Goal: Navigation & Orientation: Find specific page/section

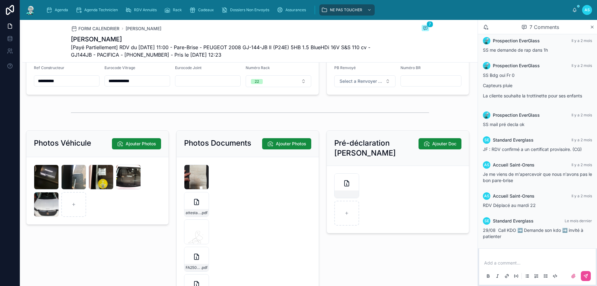
scroll to position [840, 0]
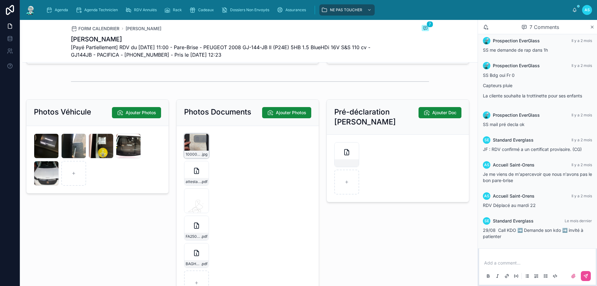
click at [190, 154] on div "1000019987 .jpg" at bounding box center [196, 145] width 25 height 25
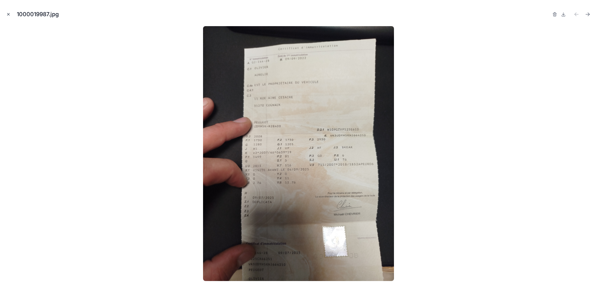
click at [6, 15] on button "Close modal" at bounding box center [8, 14] width 7 height 7
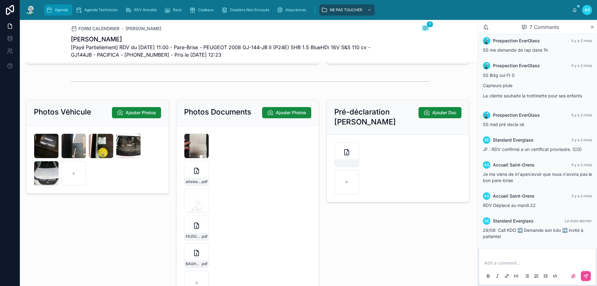
click at [51, 11] on icon "scrollable content" at bounding box center [49, 10] width 6 height 6
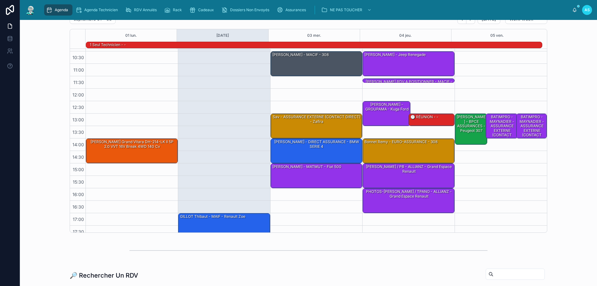
scroll to position [40, 0]
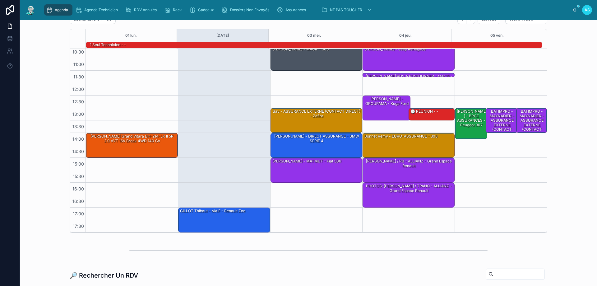
drag, startPoint x: 457, startPoint y: 167, endPoint x: 507, endPoint y: 211, distance: 66.1
click at [508, 211] on div "13:00 – 14:15 [PERSON_NAME] - BPCE ASSURANCES - Peugeot 307 13:00 – 14:00 BATIM…" at bounding box center [501, 120] width 92 height 224
click at [406, 186] on div "PHOTOS-[PERSON_NAME] / TPANO - ALLIANZ - Grand espace Renault" at bounding box center [409, 188] width 90 height 10
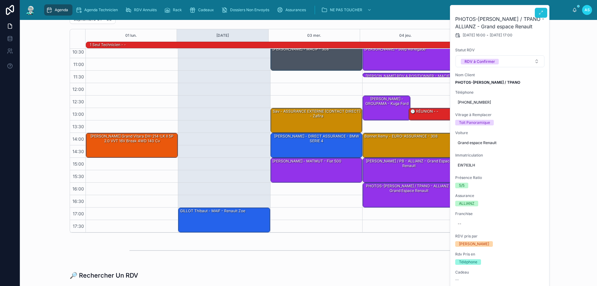
click at [541, 12] on icon at bounding box center [541, 12] width 5 height 5
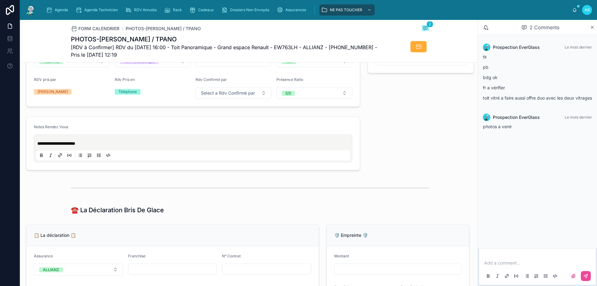
scroll to position [249, 0]
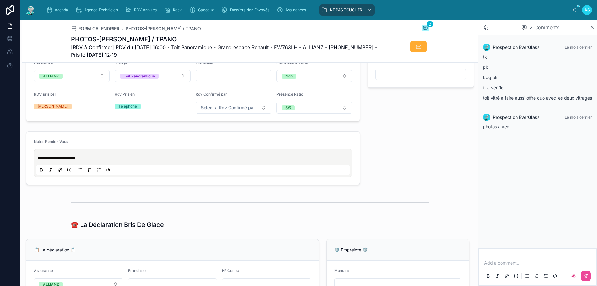
click at [58, 2] on div "Agenda Agenda Technicien RDV Annulés Rack Cadeaux Dossiers Non Envoyés Assuranc…" at bounding box center [309, 10] width 578 height 20
click at [58, 4] on link "Agenda" at bounding box center [58, 9] width 28 height 11
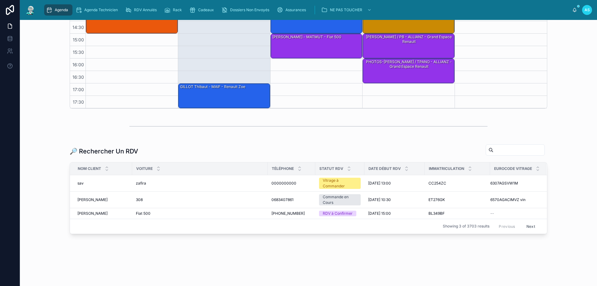
scroll to position [157, 0]
click at [64, 10] on span "Agenda" at bounding box center [61, 9] width 13 height 5
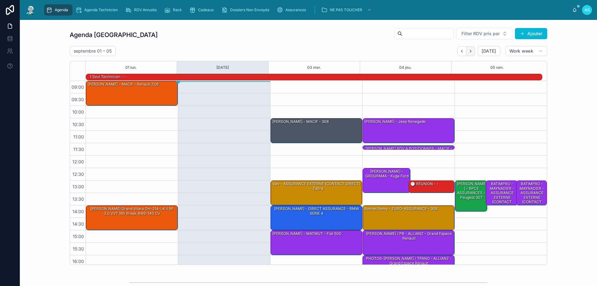
click at [469, 54] on button "Next" at bounding box center [471, 51] width 9 height 10
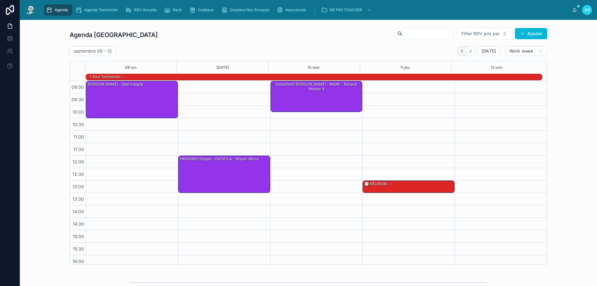
click at [461, 54] on button "Back" at bounding box center [462, 51] width 9 height 10
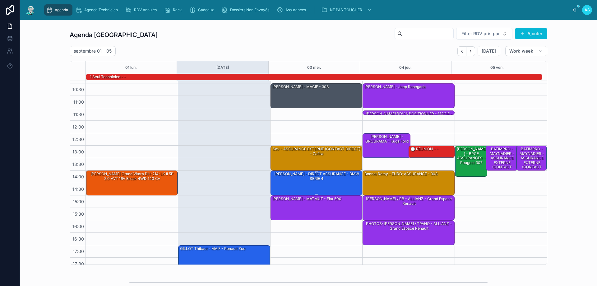
scroll to position [40, 0]
